Goal: Transaction & Acquisition: Purchase product/service

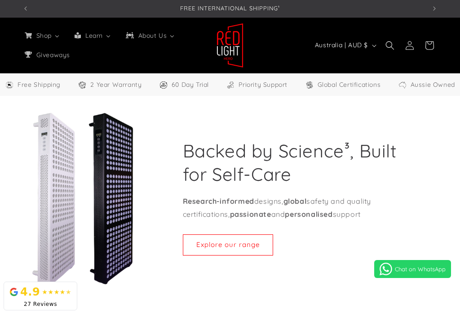
scroll to position [13, 0]
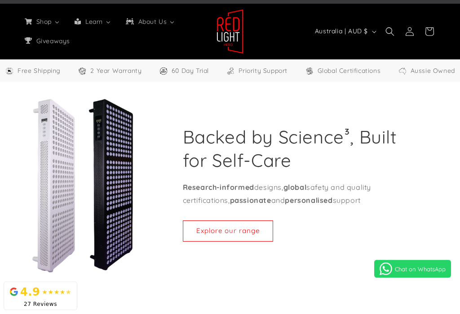
select select "**"
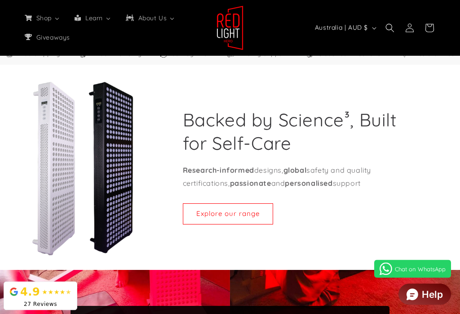
scroll to position [31, 0]
click at [219, 213] on link "Explore our range" at bounding box center [228, 213] width 90 height 21
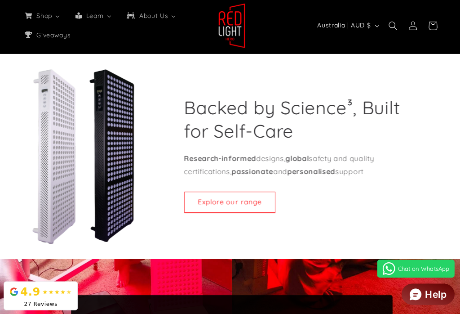
scroll to position [0, 807]
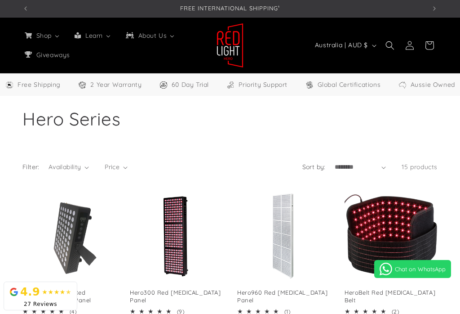
select select "**"
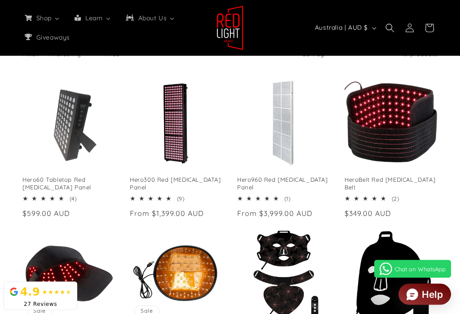
scroll to position [113, 0]
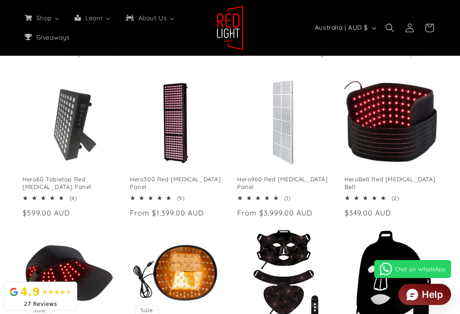
click at [61, 175] on link "Hero60 Tabletop Red [MEDICAL_DATA] Panel" at bounding box center [68, 182] width 93 height 15
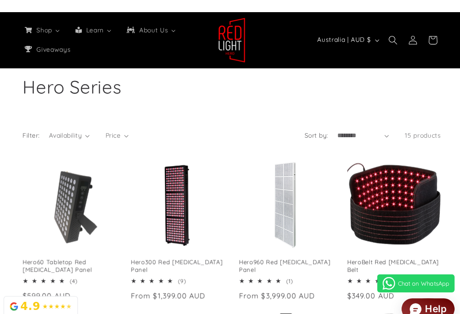
scroll to position [0, 807]
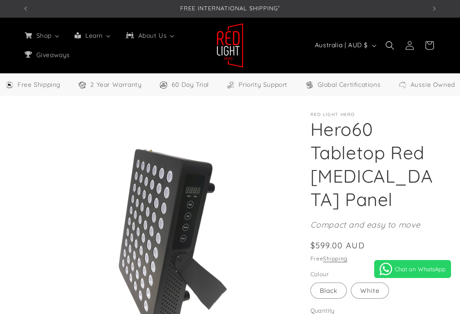
select select "**"
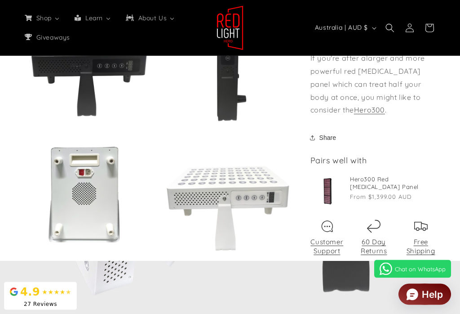
scroll to position [751, 0]
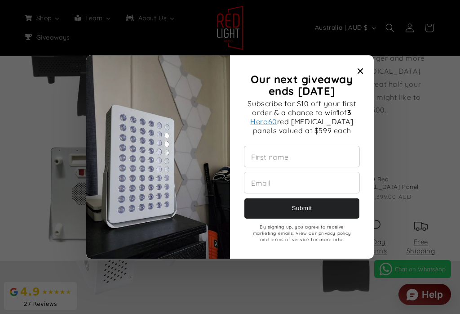
click at [361, 74] on icon "Close modal" at bounding box center [360, 70] width 5 height 5
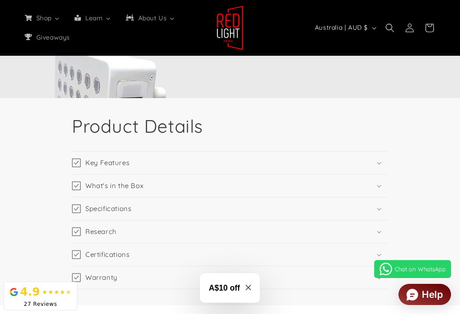
scroll to position [1096, 0]
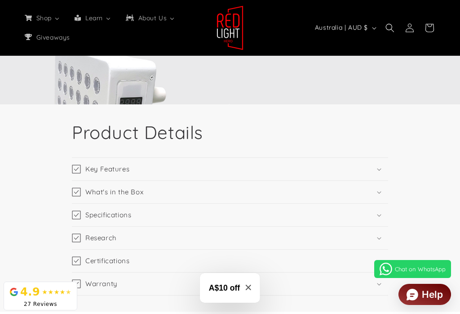
click at [113, 173] on h3 "Key Features" at bounding box center [107, 168] width 44 height 9
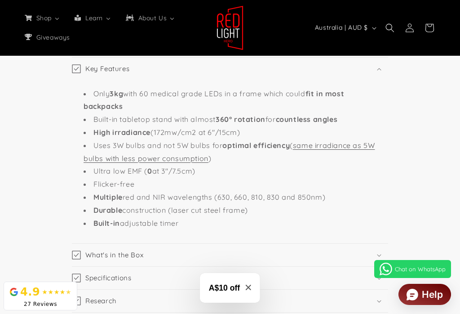
scroll to position [0, 404]
click at [46, 202] on div "Product Details Key Features Only 3kg with 60 medical grade LEDs in a frame whi…" at bounding box center [230, 189] width 460 height 371
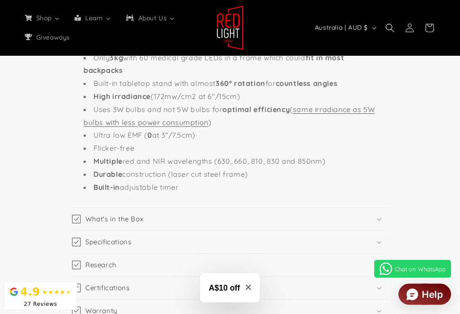
scroll to position [0, 807]
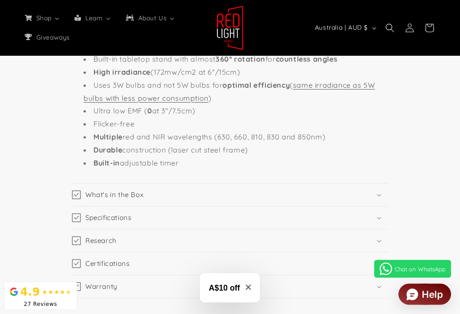
click at [119, 200] on h3 "What's in the Box" at bounding box center [114, 195] width 58 height 9
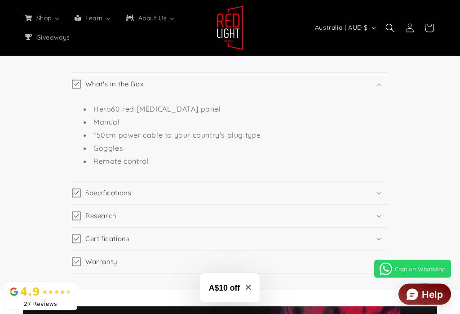
scroll to position [1367, 0]
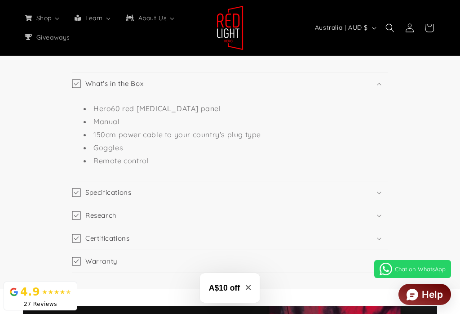
click at [112, 197] on h3 "Specifications" at bounding box center [108, 192] width 46 height 9
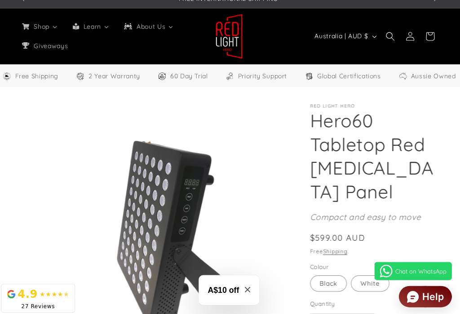
scroll to position [0, 0]
